Goal: Check status: Check status

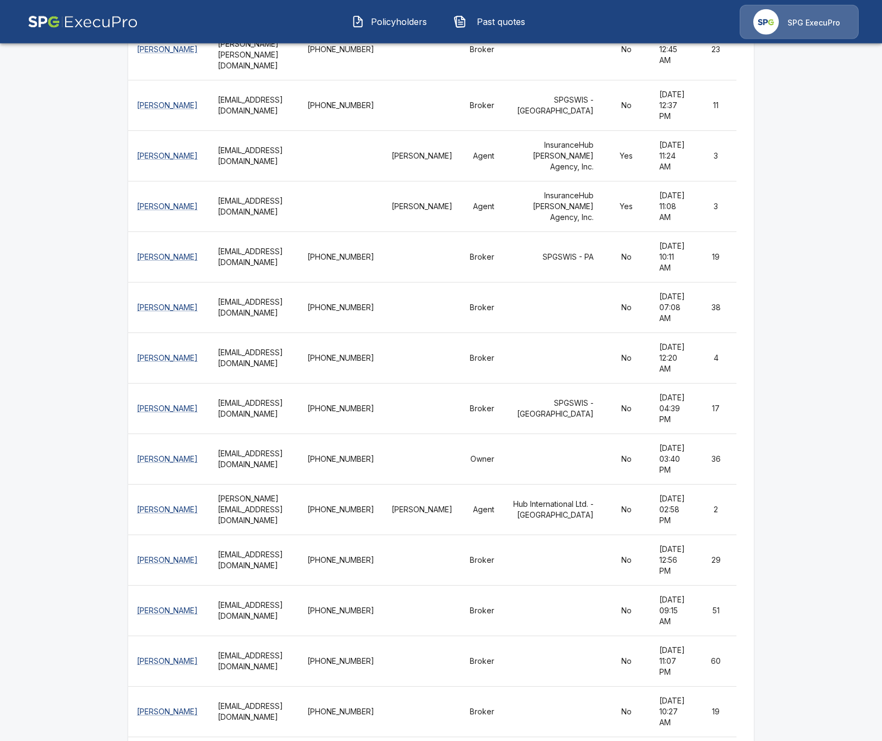
scroll to position [626, 0]
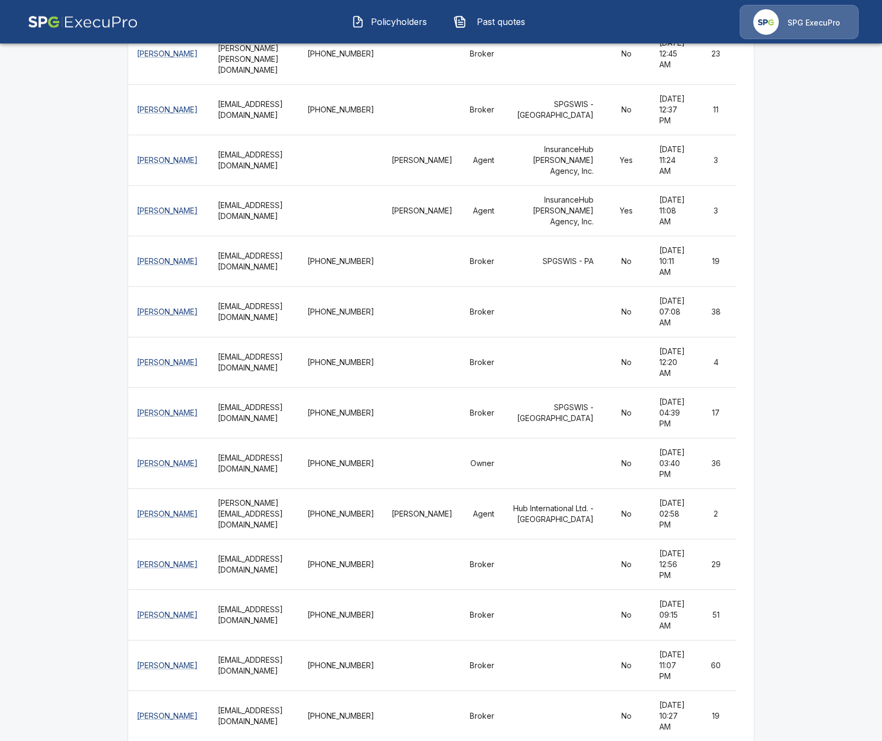
click at [413, 30] on button "Policyholders" at bounding box center [389, 22] width 93 height 28
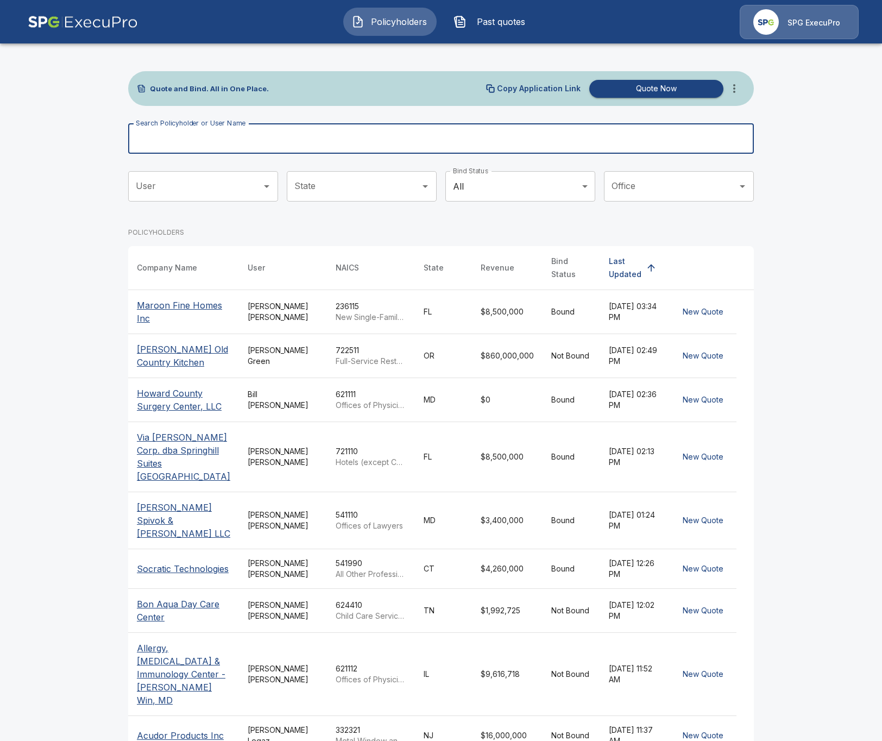
click at [377, 134] on input "Search Policyholder or User Name" at bounding box center [435, 138] width 614 height 30
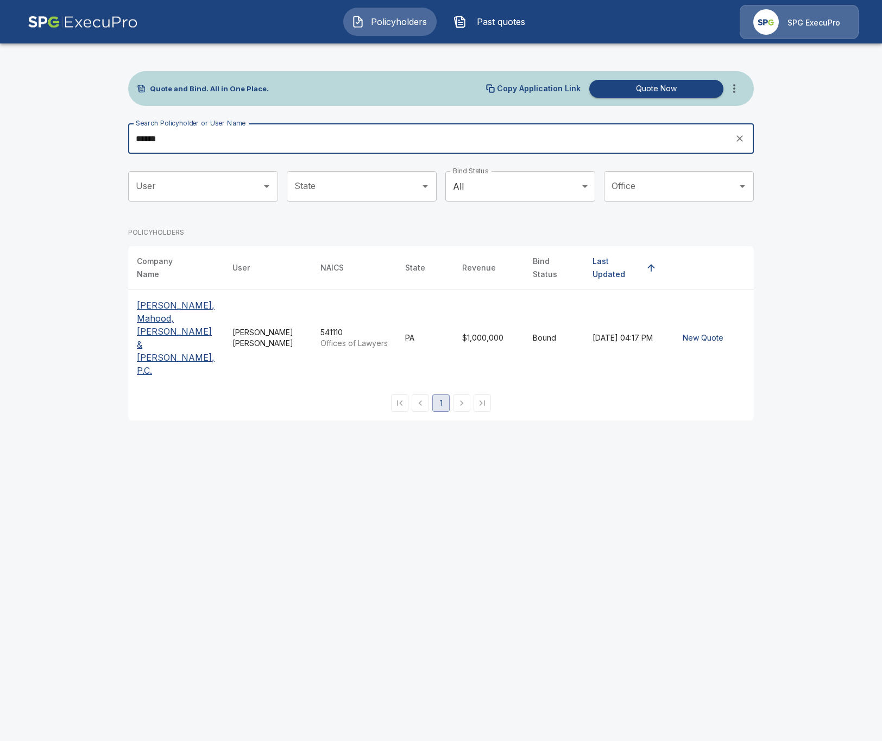
type input "******"
click at [158, 320] on p "[PERSON_NAME], Mahood, [PERSON_NAME] & [PERSON_NAME], P.C." at bounding box center [176, 338] width 78 height 78
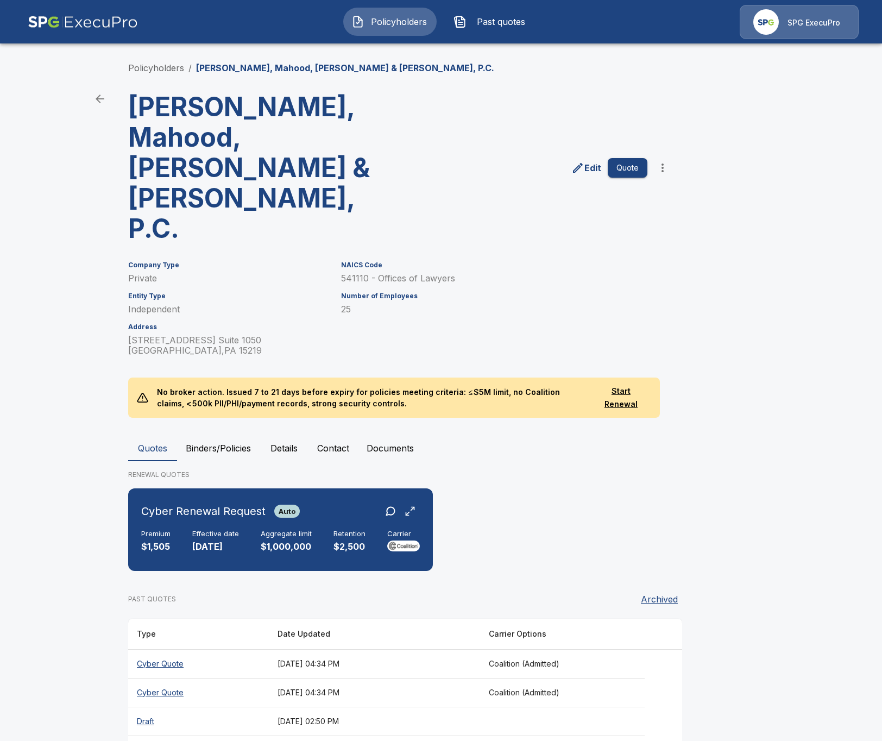
click at [99, 103] on icon "back" at bounding box center [100, 99] width 9 height 9
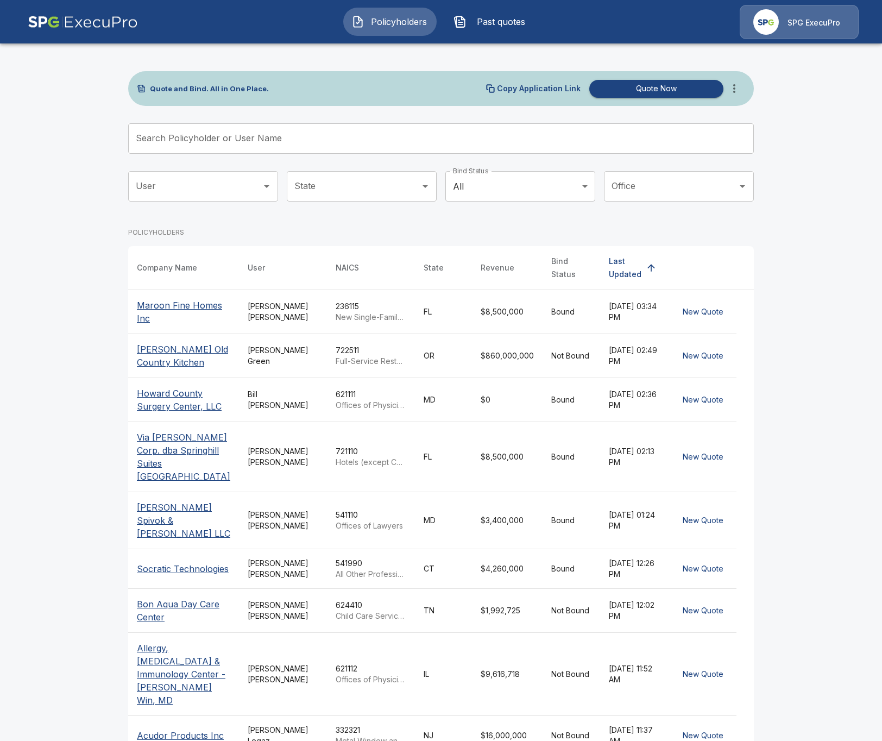
click at [215, 515] on th "[PERSON_NAME] Spivok & [PERSON_NAME] LLC" at bounding box center [183, 520] width 111 height 57
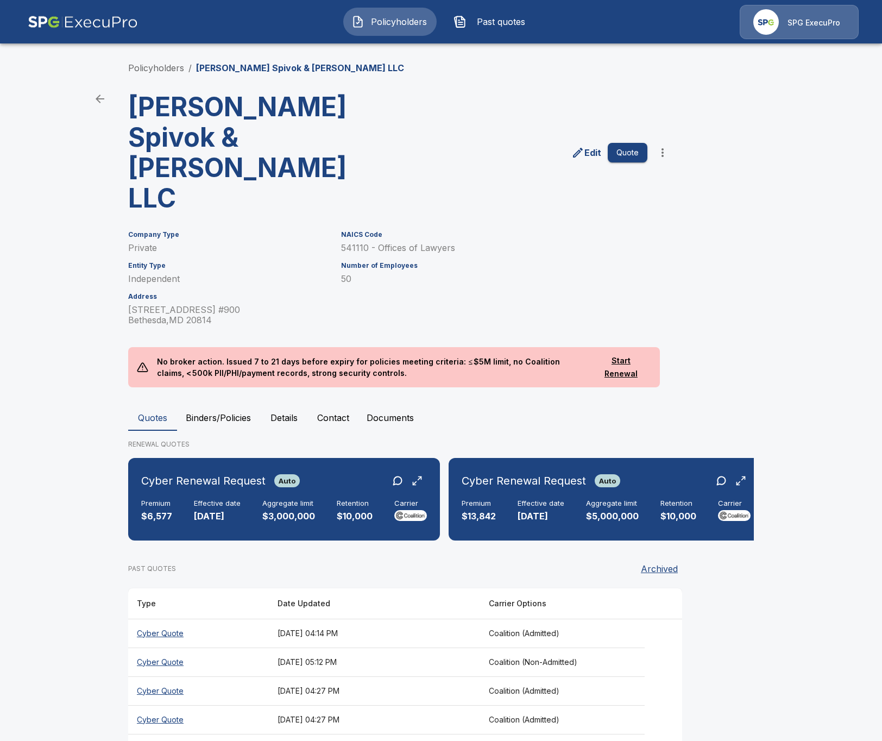
click at [346, 648] on th "[DATE] 05:12 PM" at bounding box center [374, 662] width 211 height 29
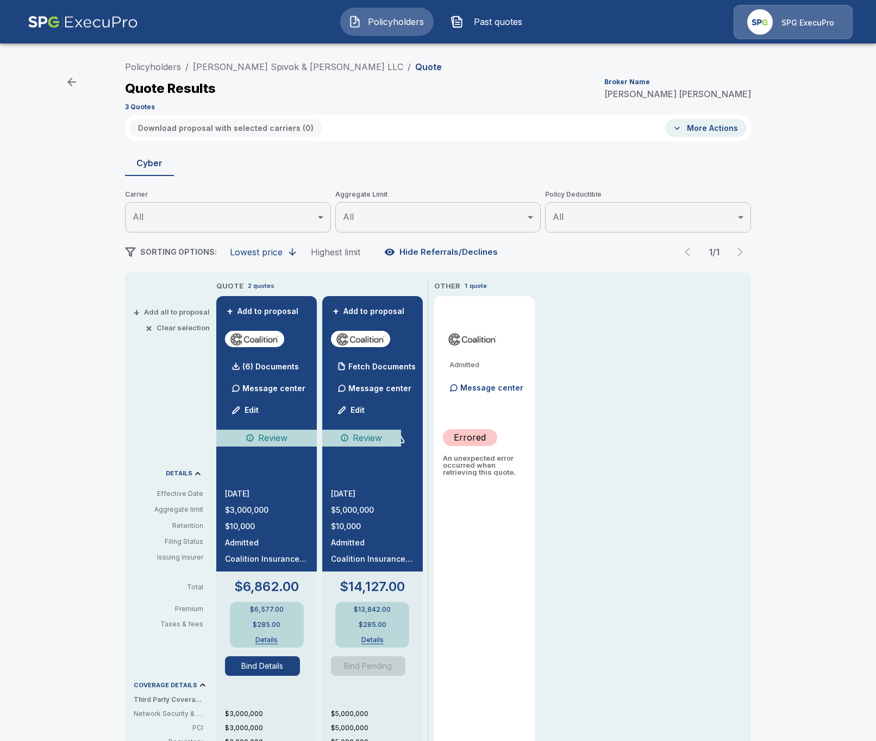
click at [570, 503] on div "QUOTE 2 quotes + Add to proposal (6) Documents Message center Edit Review 9/10/…" at bounding box center [483, 642] width 535 height 724
click at [403, 440] on div at bounding box center [398, 437] width 13 height 13
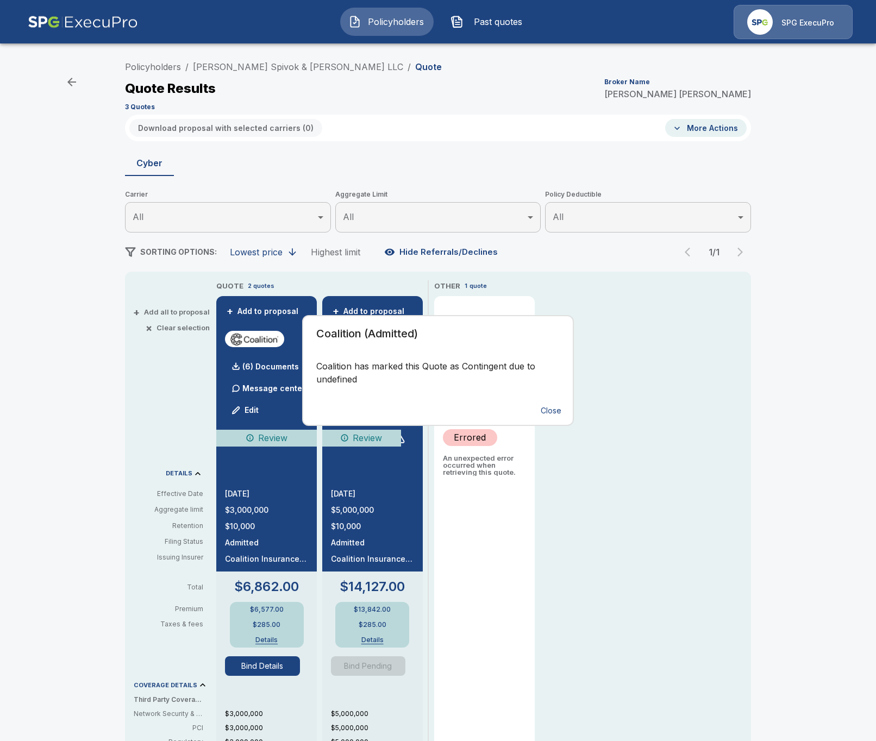
click at [704, 467] on div "Coalition (Admitted) Coalition has marked this Quote as Contingent due to undef…" at bounding box center [438, 370] width 876 height 741
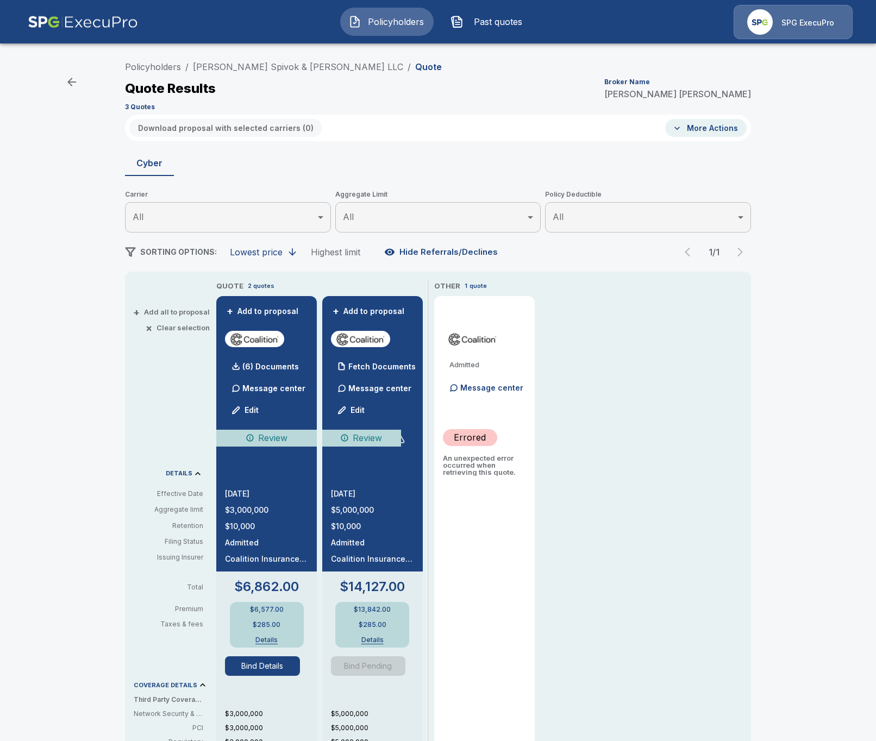
click at [403, 440] on div at bounding box center [398, 437] width 13 height 13
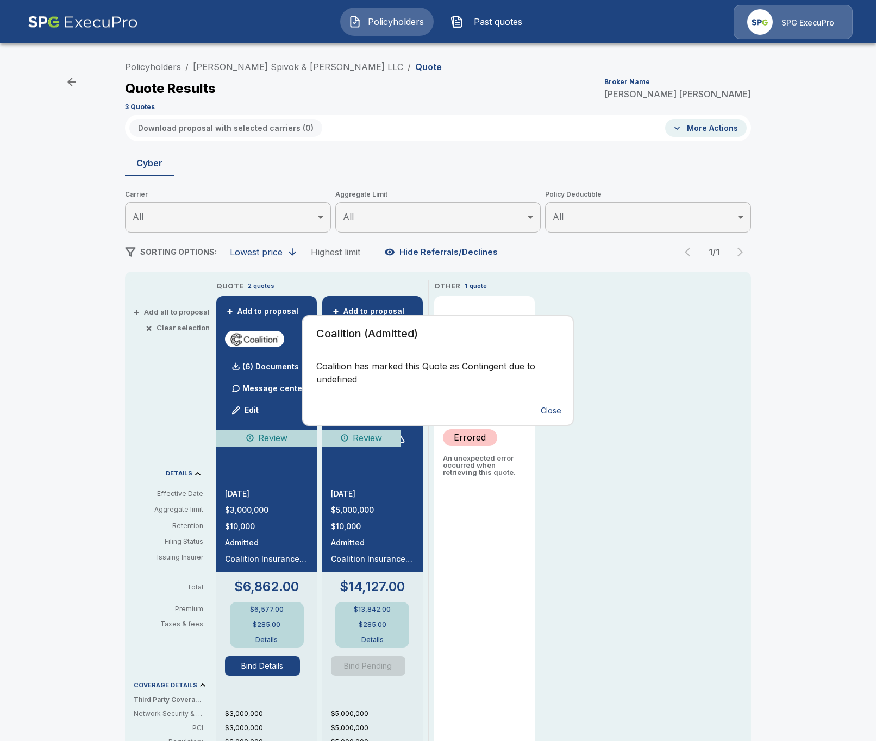
click at [554, 412] on button "Close" at bounding box center [551, 411] width 35 height 20
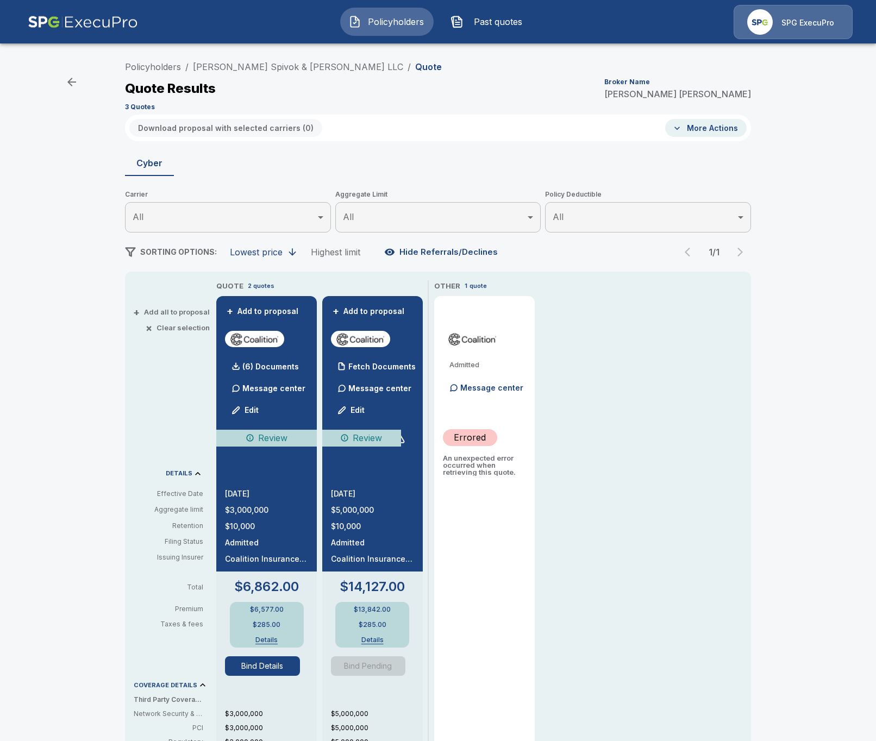
click at [406, 440] on div "Review" at bounding box center [372, 443] width 83 height 26
click at [402, 441] on div at bounding box center [398, 437] width 13 height 13
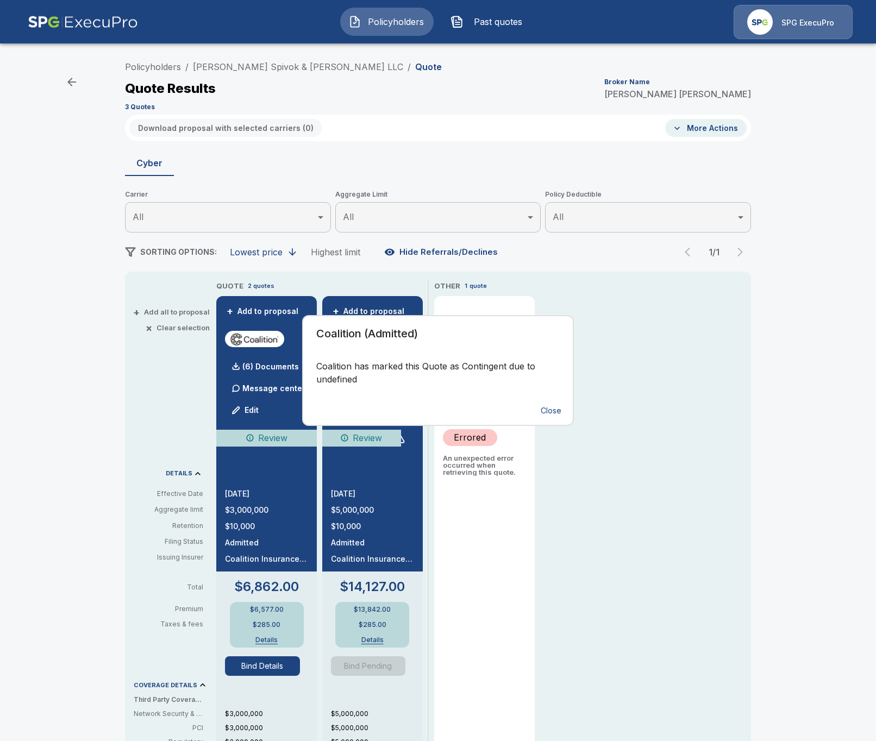
click at [663, 395] on div "Coalition (Admitted) Coalition has marked this Quote as Contingent due to undef…" at bounding box center [438, 370] width 876 height 741
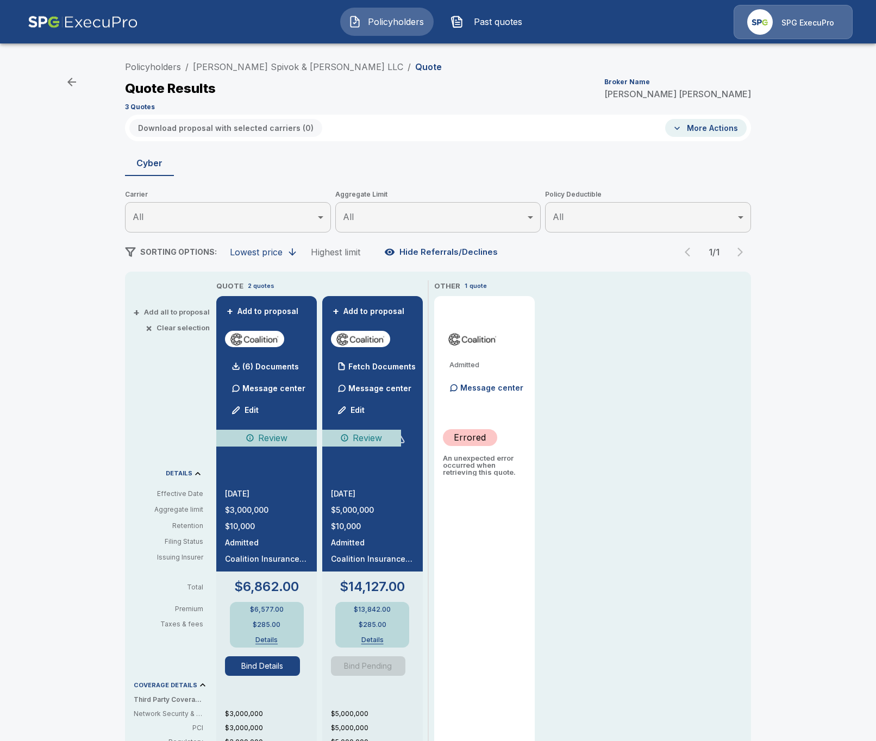
click at [403, 439] on div at bounding box center [398, 437] width 13 height 13
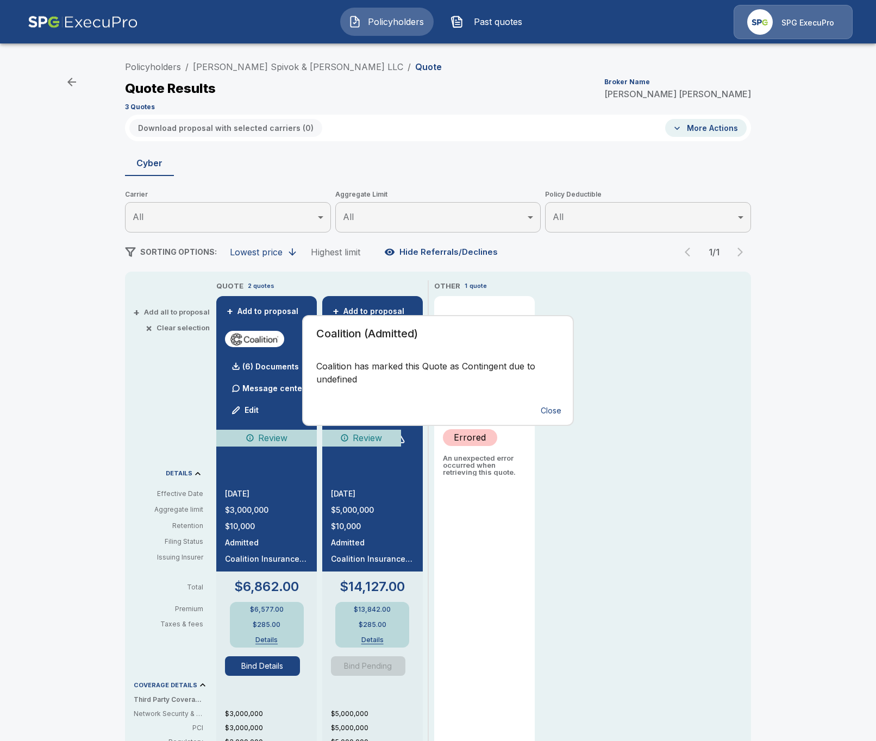
click at [547, 413] on button "Close" at bounding box center [551, 411] width 35 height 20
